Goal: Book appointment/travel/reservation

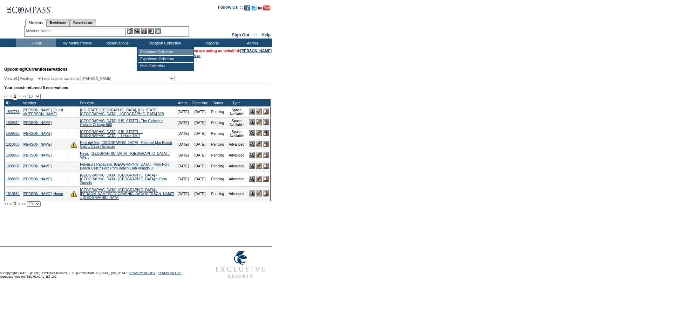
click at [156, 51] on td "Residence Collection" at bounding box center [165, 52] width 55 height 7
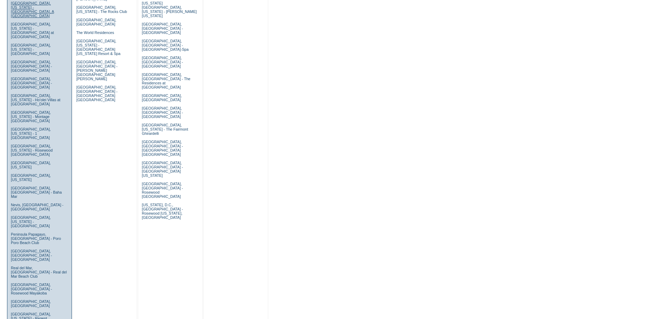
scroll to position [337, 0]
click at [27, 266] on link "Real del Mar, Mexico - Real del Mar Beach Club" at bounding box center [39, 272] width 56 height 13
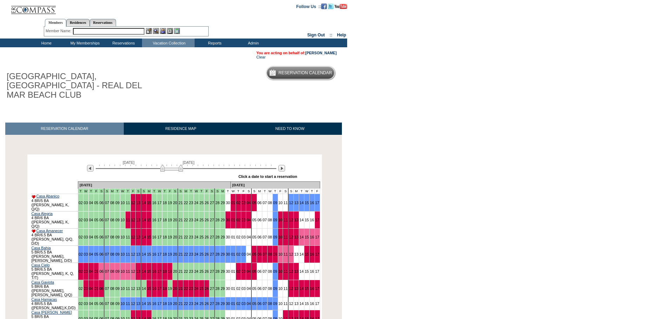
drag, startPoint x: 166, startPoint y: 160, endPoint x: 180, endPoint y: 159, distance: 13.3
click at [180, 165] on img at bounding box center [171, 168] width 23 height 7
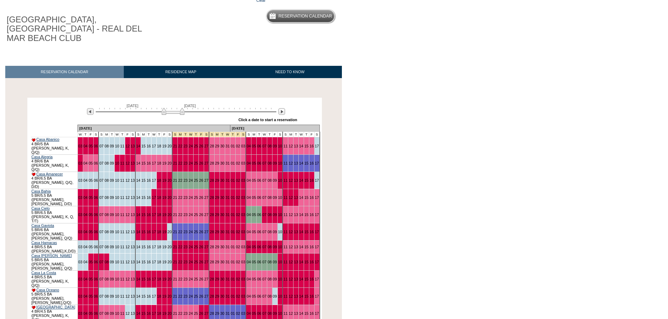
scroll to position [57, 0]
click at [157, 260] on link "18" at bounding box center [159, 262] width 4 height 4
